Goal: Task Accomplishment & Management: Use online tool/utility

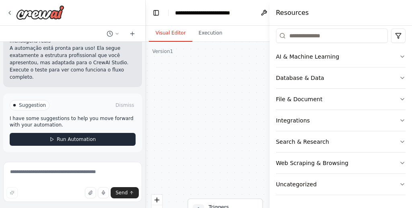
click at [76, 138] on span "Run Automation" at bounding box center [76, 139] width 39 height 6
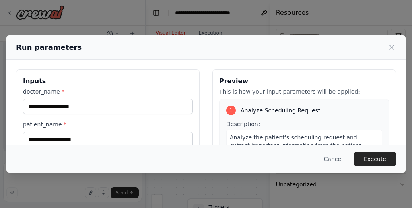
scroll to position [1, 0]
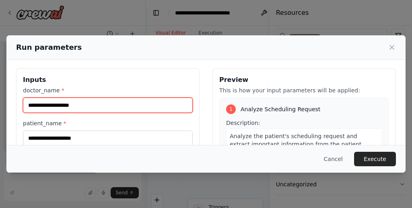
click at [90, 106] on input "doctor_name *" at bounding box center [108, 105] width 170 height 15
type input "******"
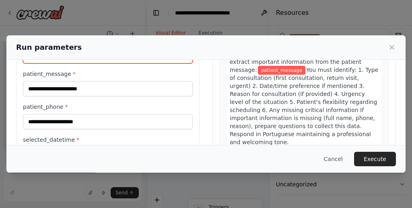
scroll to position [85, 0]
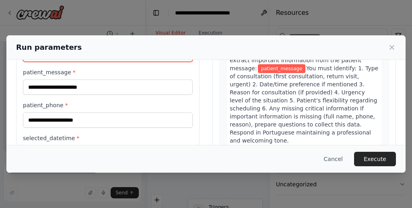
type input "***"
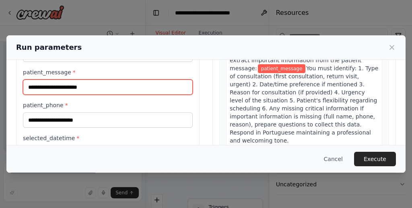
click at [94, 88] on input "patient_message *" at bounding box center [108, 87] width 170 height 15
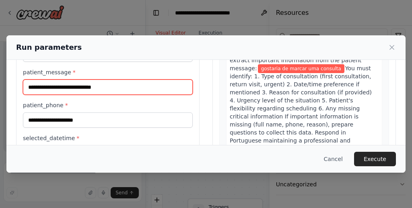
type input "**********"
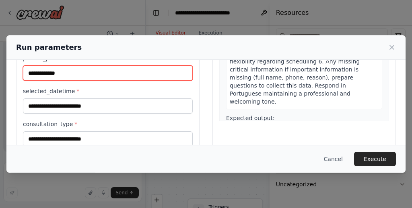
scroll to position [134, 0]
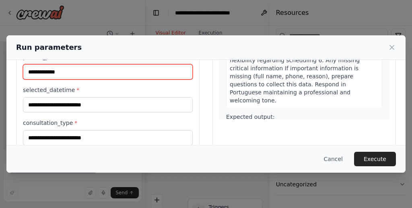
type input "**********"
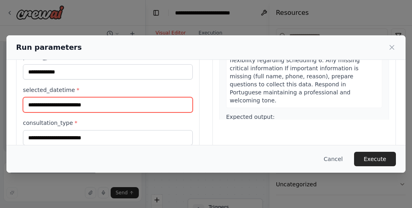
click at [104, 102] on input "selected_datetime *" at bounding box center [108, 104] width 170 height 15
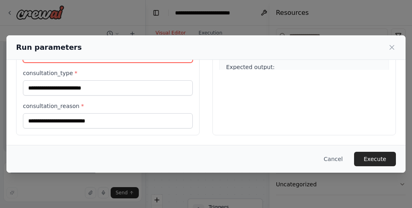
type input "**********"
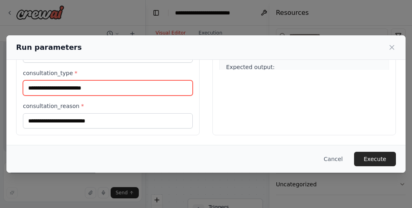
click at [124, 91] on input "consultation_type *" at bounding box center [108, 87] width 170 height 15
type input "**********"
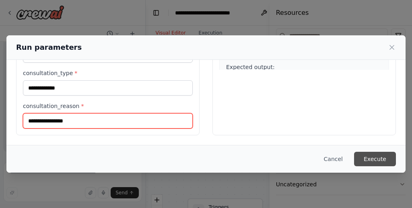
type input "**********"
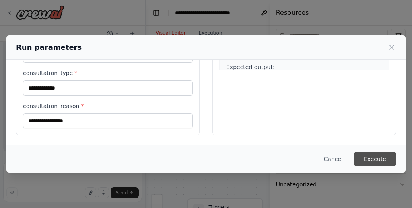
click at [365, 157] on button "Execute" at bounding box center [375, 159] width 42 height 14
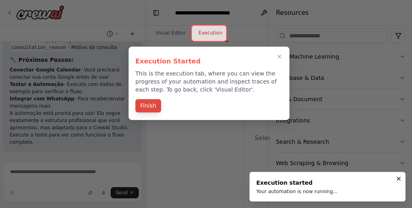
click at [155, 110] on button "Finish" at bounding box center [149, 105] width 26 height 13
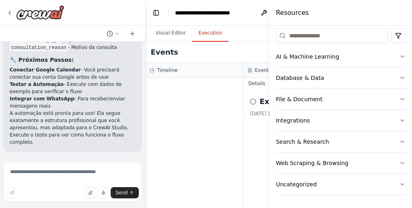
scroll to position [12528, 0]
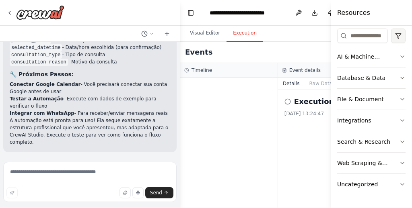
drag, startPoint x: 270, startPoint y: 32, endPoint x: 403, endPoint y: 39, distance: 132.6
click at [403, 39] on div "Resources Crew Tools AI & Machine Learning Database & Data File & Document Inte…" at bounding box center [371, 104] width 81 height 208
click at [189, 12] on button "Toggle Left Sidebar" at bounding box center [190, 12] width 11 height 11
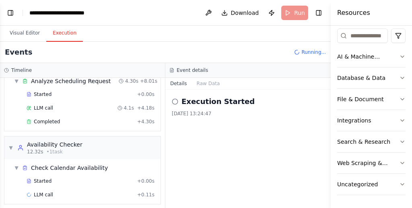
scroll to position [38, 0]
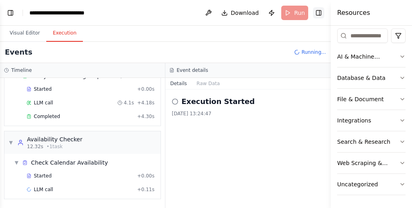
click at [319, 12] on button "Toggle Right Sidebar" at bounding box center [318, 12] width 11 height 11
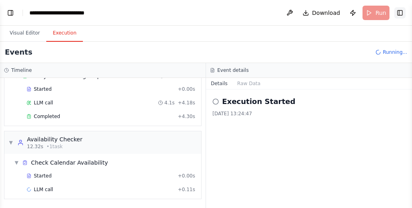
click at [401, 12] on button "Toggle Right Sidebar" at bounding box center [399, 12] width 11 height 11
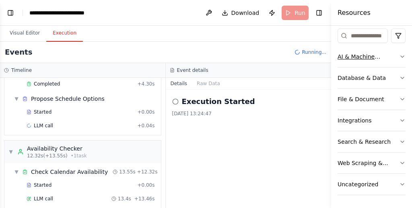
drag, startPoint x: 331, startPoint y: 48, endPoint x: 342, endPoint y: 48, distance: 10.5
click at [342, 48] on div "Resources Crew Tools AI & Machine Learning Database & Data File & Document Inte…" at bounding box center [371, 104] width 81 height 208
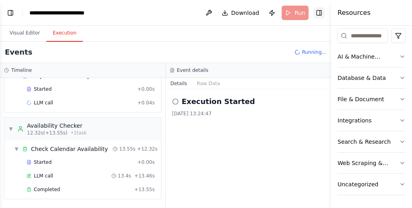
click at [322, 12] on button "Toggle Right Sidebar" at bounding box center [318, 12] width 11 height 11
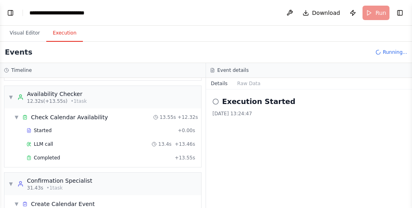
scroll to position [180, 0]
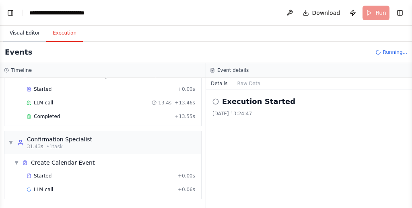
click at [21, 29] on button "Visual Editor" at bounding box center [24, 33] width 43 height 17
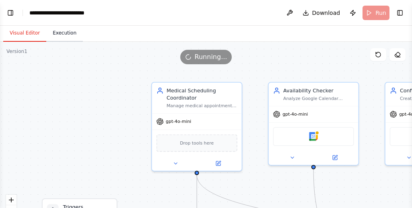
click at [67, 35] on button "Execution" at bounding box center [64, 33] width 37 height 17
click at [22, 28] on button "Visual Editor" at bounding box center [24, 33] width 43 height 17
click at [64, 33] on button "Execution" at bounding box center [64, 33] width 37 height 17
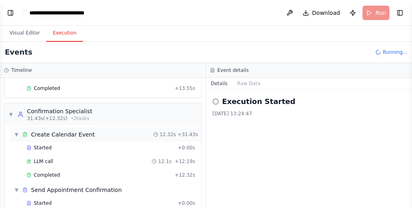
scroll to position [236, 0]
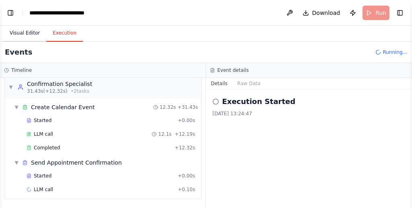
click at [35, 33] on button "Visual Editor" at bounding box center [24, 33] width 43 height 17
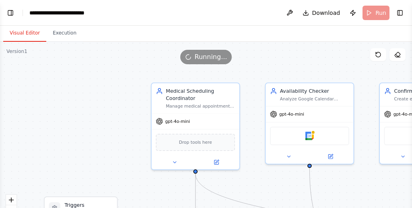
scroll to position [12593, 0]
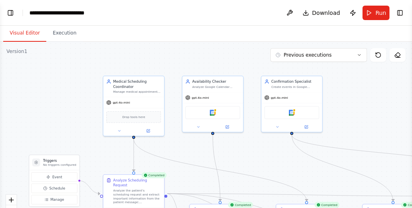
drag, startPoint x: 136, startPoint y: 107, endPoint x: 93, endPoint y: 93, distance: 45.8
click at [93, 93] on div ".deletable-edge-delete-btn { width: 20px; height: 20px; border: 0px solid #ffff…" at bounding box center [206, 142] width 412 height 201
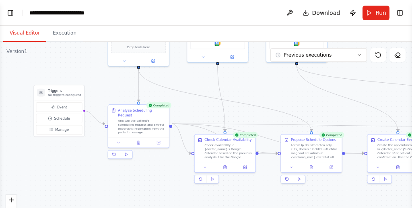
drag, startPoint x: 99, startPoint y: 97, endPoint x: 104, endPoint y: 27, distance: 70.6
click at [104, 27] on div "Visual Editor Execution Version 1 Previous executions Show Tools Hide Agents Tr…" at bounding box center [206, 117] width 412 height 183
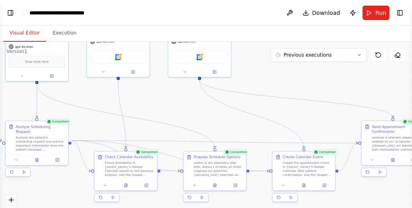
drag, startPoint x: 394, startPoint y: 101, endPoint x: 262, endPoint y: 117, distance: 132.9
click at [262, 117] on div ".deletable-edge-delete-btn { width: 20px; height: 20px; border: 0px solid #ffff…" at bounding box center [206, 142] width 412 height 201
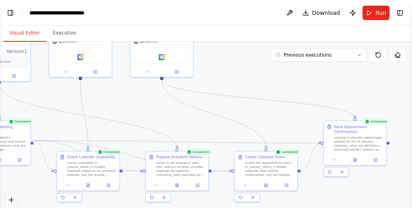
drag, startPoint x: 364, startPoint y: 98, endPoint x: 391, endPoint y: 111, distance: 29.9
click at [391, 111] on div ".deletable-edge-delete-btn { width: 20px; height: 20px; border: 0px solid #ffff…" at bounding box center [206, 142] width 412 height 201
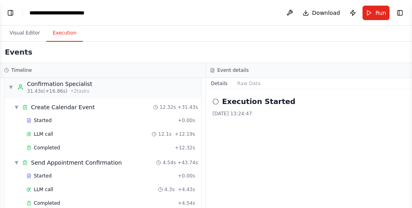
click at [66, 36] on button "Execution" at bounding box center [64, 33] width 37 height 17
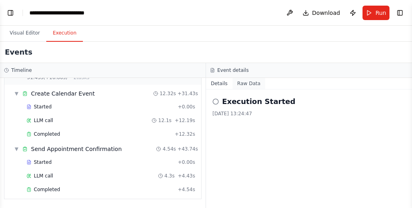
click at [252, 83] on button "Raw Data" at bounding box center [249, 83] width 33 height 11
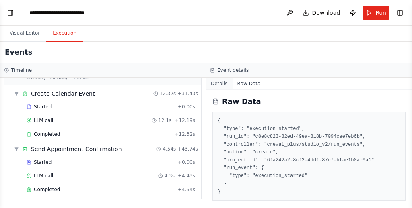
click at [217, 83] on button "Details" at bounding box center [219, 83] width 27 height 11
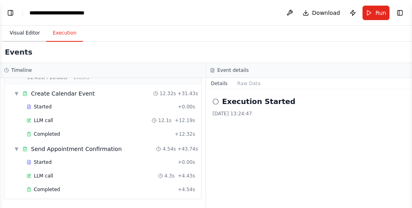
click at [19, 29] on button "Visual Editor" at bounding box center [24, 33] width 43 height 17
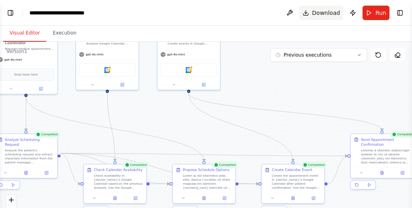
click at [330, 15] on span "Download" at bounding box center [326, 13] width 28 height 8
click at [232, 91] on div ".deletable-edge-delete-btn { width: 20px; height: 20px; border: 0px solid #ffff…" at bounding box center [206, 142] width 412 height 201
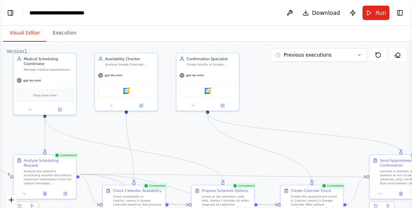
drag, startPoint x: 232, startPoint y: 91, endPoint x: 251, endPoint y: 112, distance: 28.2
click at [251, 112] on div ".deletable-edge-delete-btn { width: 20px; height: 20px; border: 0px solid #ffff…" at bounding box center [206, 142] width 412 height 201
click at [7, 12] on button "Toggle Left Sidebar" at bounding box center [10, 12] width 11 height 11
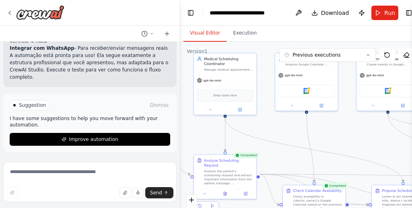
scroll to position [12468, 0]
click at [9, 12] on icon at bounding box center [10, 12] width 2 height 3
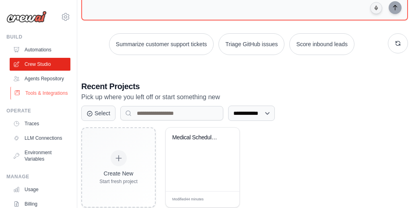
scroll to position [151, 0]
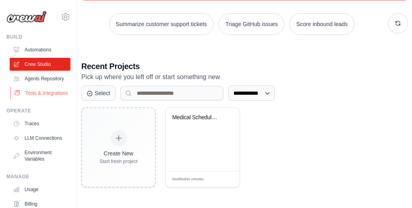
click at [43, 92] on link "Tools & Integrations" at bounding box center [40, 93] width 61 height 13
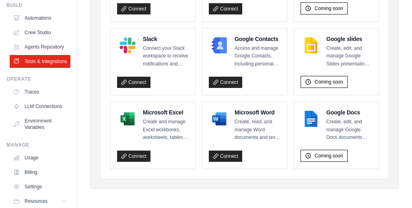
scroll to position [60, 0]
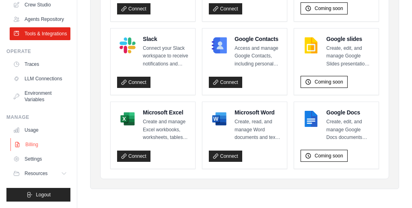
click at [33, 142] on link "Billing" at bounding box center [40, 144] width 61 height 13
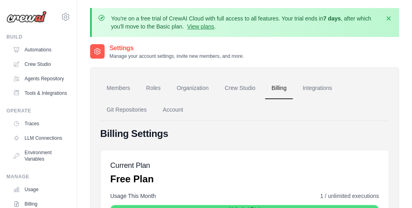
scroll to position [60, 0]
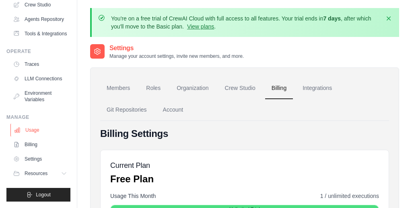
click at [31, 132] on link "Usage" at bounding box center [40, 130] width 61 height 13
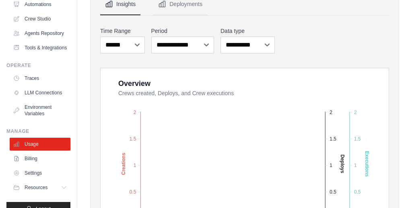
scroll to position [54, 0]
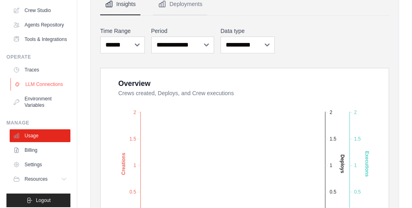
click at [56, 82] on link "LLM Connections" at bounding box center [40, 84] width 61 height 13
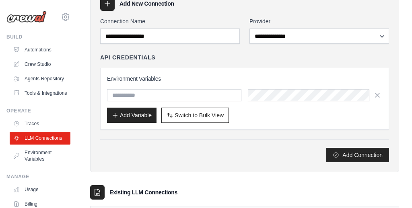
scroll to position [56, 0]
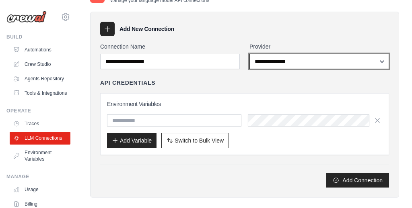
click at [286, 60] on select "**********" at bounding box center [319, 61] width 140 height 15
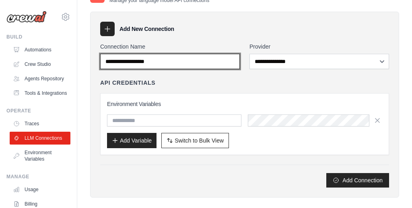
click at [232, 62] on input "Connection Name" at bounding box center [170, 61] width 140 height 15
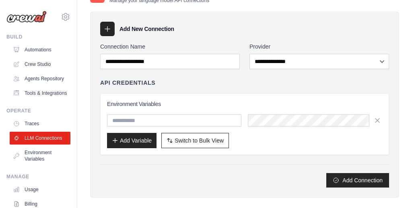
click at [226, 35] on div "Add New Connection" at bounding box center [244, 29] width 289 height 14
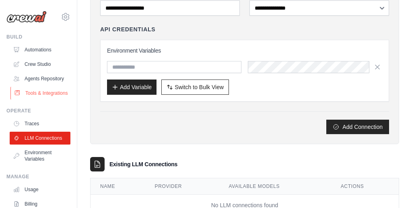
scroll to position [12, 0]
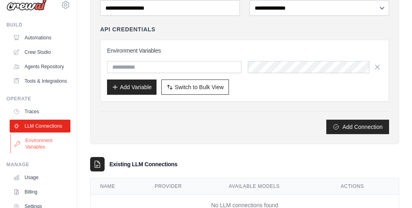
click at [39, 143] on link "Environment Variables" at bounding box center [40, 143] width 61 height 19
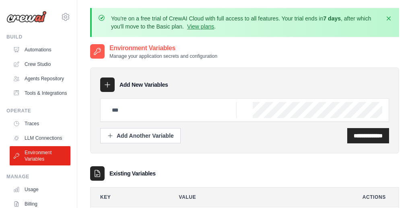
scroll to position [51, 0]
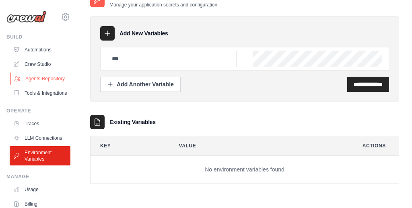
click at [51, 79] on link "Agents Repository" at bounding box center [40, 78] width 61 height 13
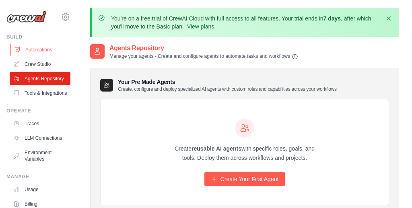
click at [46, 47] on link "Automations" at bounding box center [40, 49] width 61 height 13
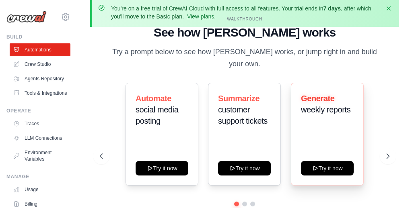
scroll to position [39, 0]
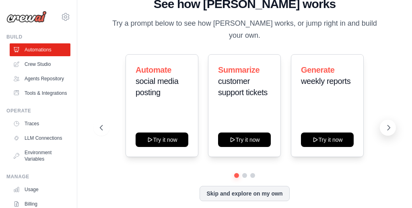
click at [383, 121] on button at bounding box center [388, 128] width 16 height 16
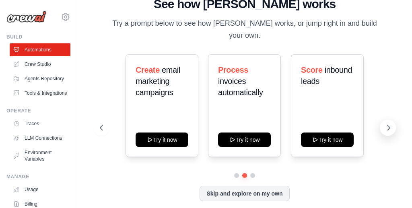
click at [383, 121] on button at bounding box center [388, 128] width 16 height 16
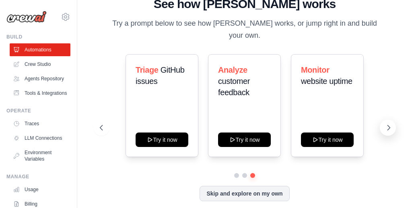
click at [383, 121] on button at bounding box center [388, 128] width 16 height 16
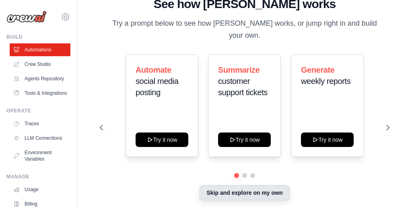
click at [268, 191] on button "Skip and explore on my own" at bounding box center [245, 192] width 90 height 15
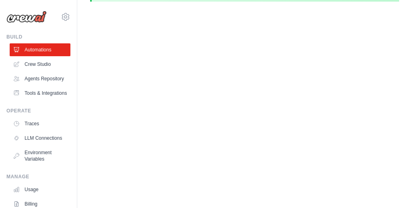
scroll to position [35, 0]
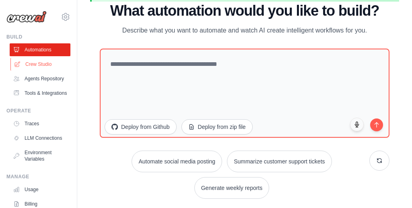
click at [45, 64] on link "Crew Studio" at bounding box center [40, 64] width 61 height 13
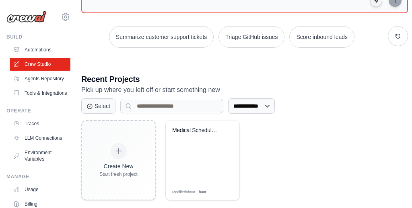
scroll to position [151, 0]
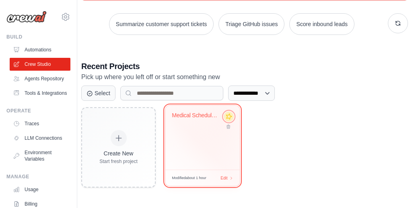
click at [229, 116] on icon at bounding box center [229, 116] width 6 height 6
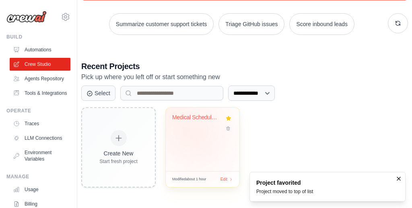
click at [197, 135] on div "Medical Scheduling AI Agent" at bounding box center [203, 140] width 74 height 64
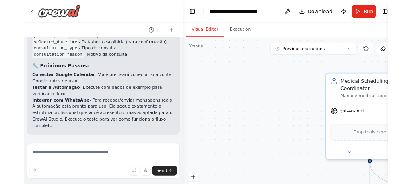
scroll to position [12528, 0]
